Goal: Transaction & Acquisition: Book appointment/travel/reservation

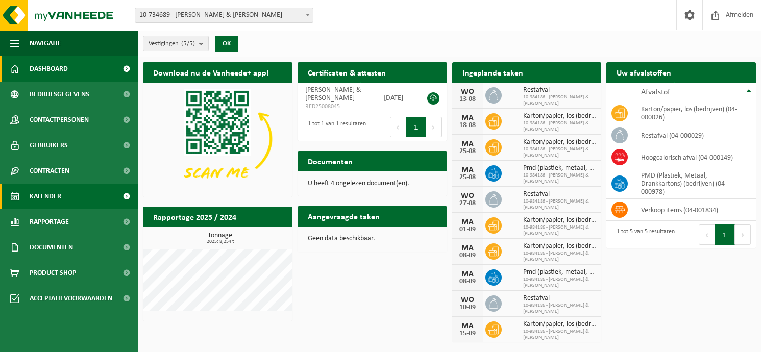
click at [58, 196] on span "Kalender" at bounding box center [46, 197] width 32 height 26
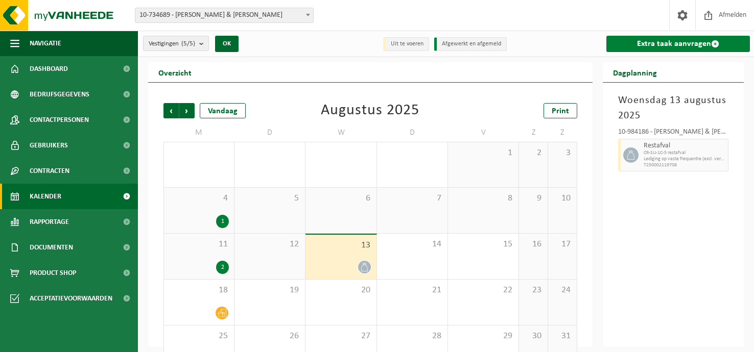
click at [712, 42] on span at bounding box center [715, 44] width 8 height 8
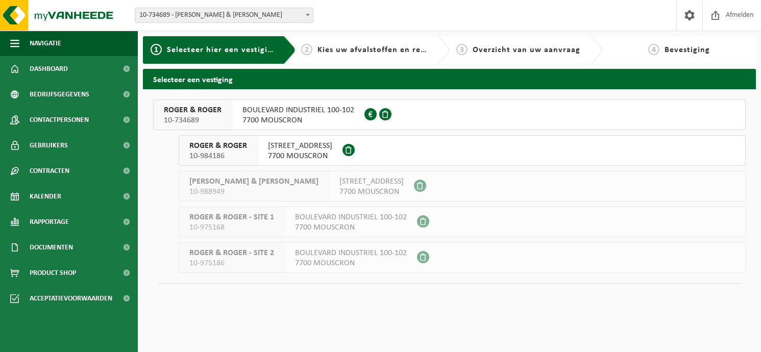
click at [391, 51] on span "Kies uw afvalstoffen en recipiënten" at bounding box center [388, 50] width 140 height 8
click at [410, 150] on button "ROGER & ROGER 10-984186 RUE DE LA BASSÉE 1 7700 MOUSCRON" at bounding box center [462, 150] width 567 height 31
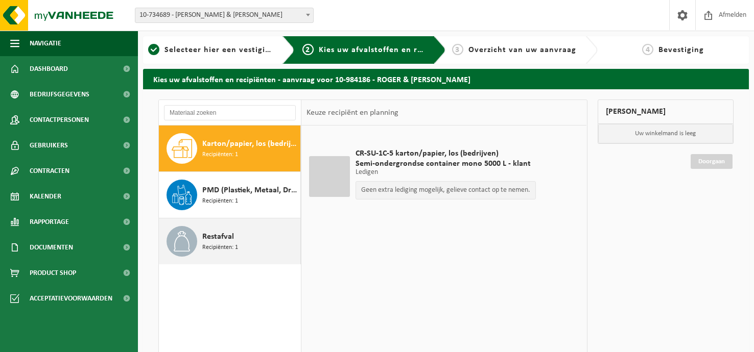
click at [225, 245] on span "Recipiënten: 1" at bounding box center [220, 248] width 36 height 10
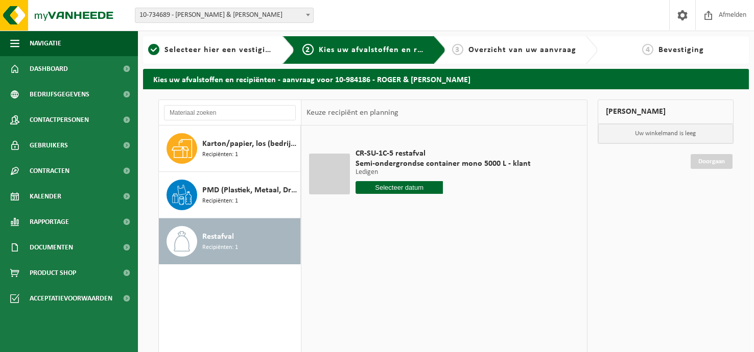
click at [406, 189] on input "text" at bounding box center [399, 187] width 88 height 13
click at [401, 295] on div "20" at bounding box center [401, 294] width 18 height 16
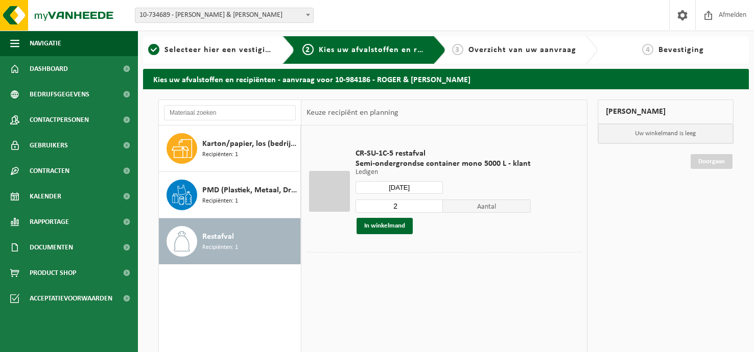
type input "Van [DATE]"
click at [510, 51] on span "Overzicht van uw aanvraag" at bounding box center [522, 50] width 108 height 8
click at [492, 53] on span "Overzicht van uw aanvraag" at bounding box center [522, 50] width 108 height 8
click at [568, 52] on span "Overzicht van uw aanvraag" at bounding box center [522, 50] width 108 height 8
click at [396, 229] on button "In winkelmand" at bounding box center [384, 226] width 56 height 16
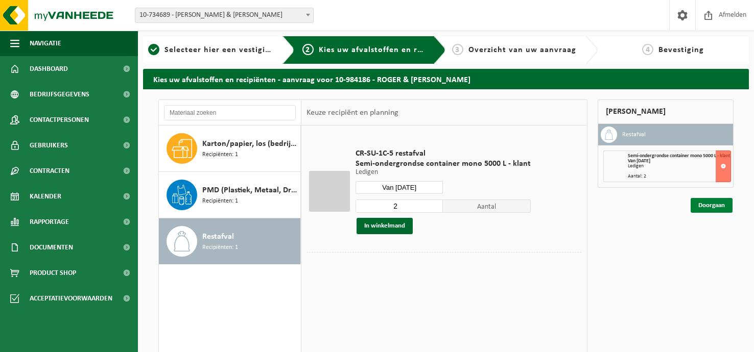
click at [707, 210] on link "Doorgaan" at bounding box center [711, 205] width 42 height 15
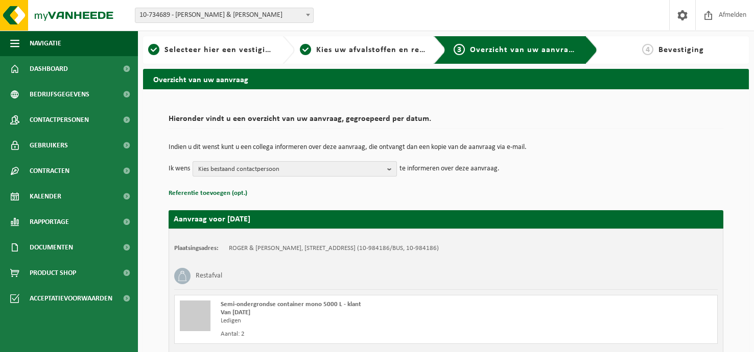
click at [386, 169] on button "Kies bestaand contactpersoon" at bounding box center [295, 168] width 204 height 15
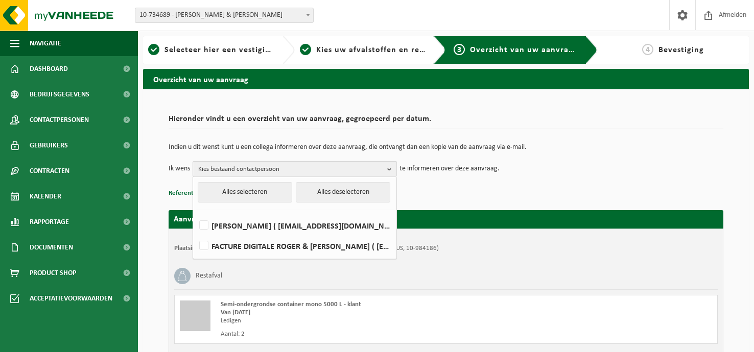
click at [390, 169] on b "button" at bounding box center [391, 169] width 9 height 15
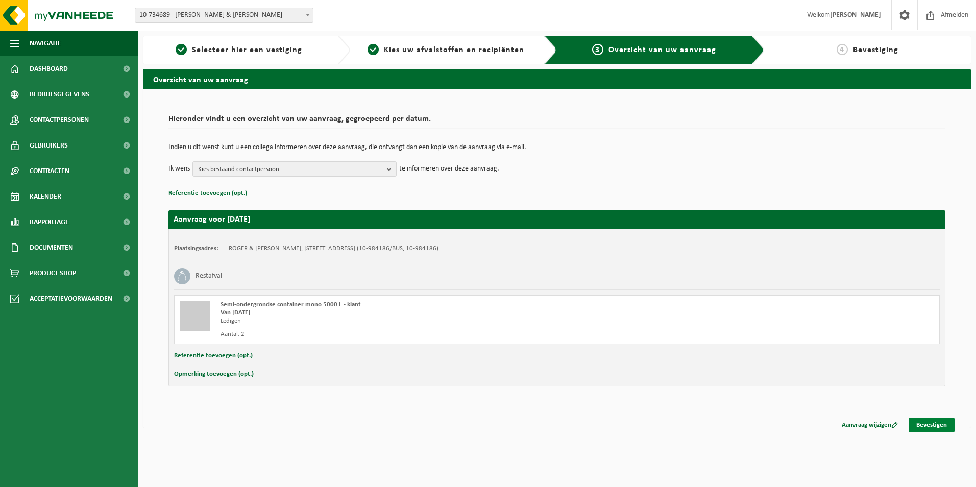
click at [753, 352] on link "Bevestigen" at bounding box center [932, 425] width 46 height 15
